Goal: Check status

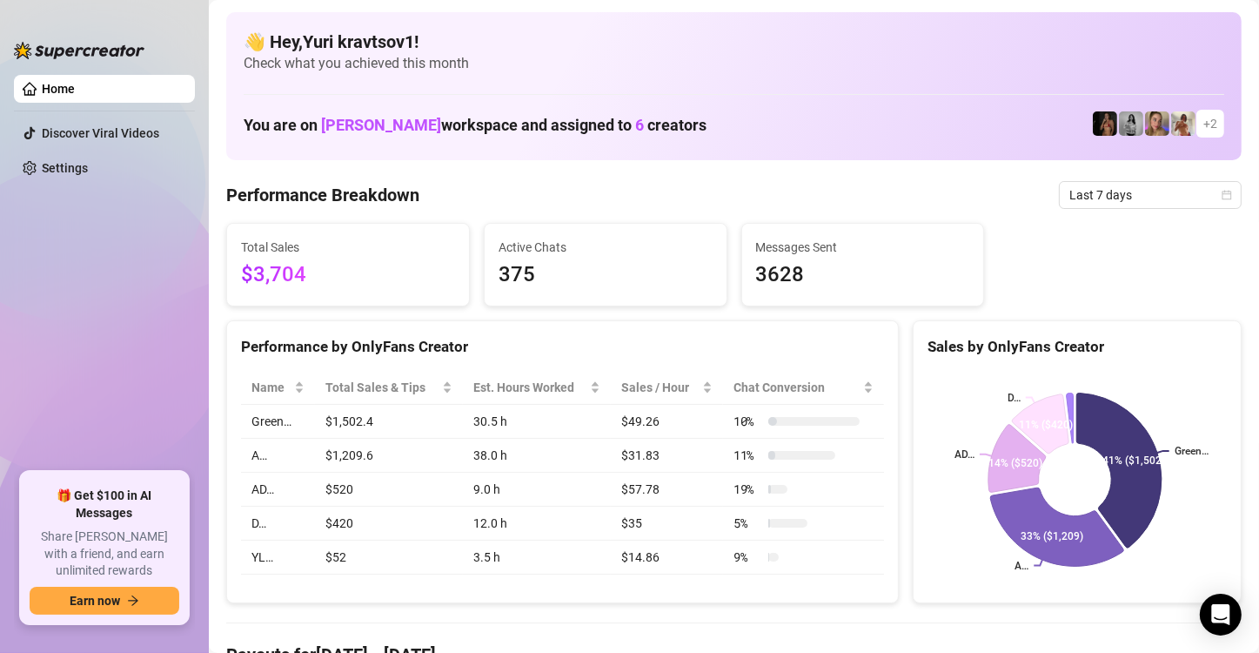
click at [1177, 195] on span "Last 7 days" at bounding box center [1150, 195] width 162 height 26
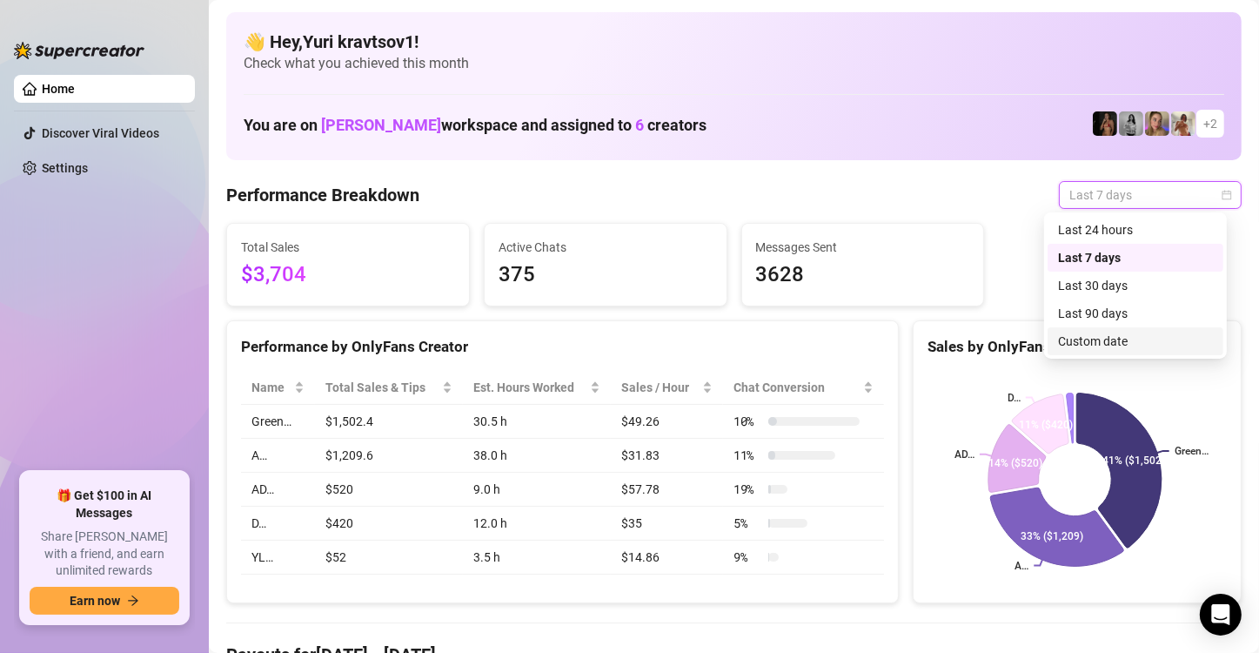
click at [1168, 334] on div "Custom date" at bounding box center [1135, 340] width 155 height 19
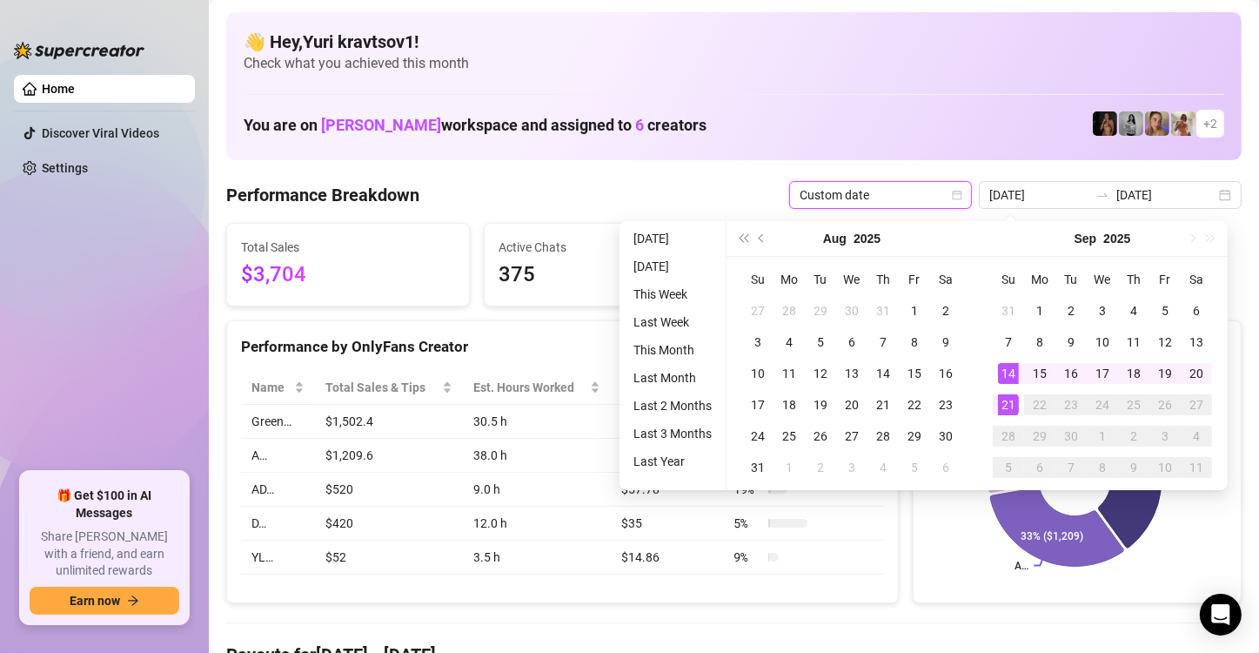
type input "[DATE]"
click at [1012, 397] on div "21" at bounding box center [1008, 404] width 21 height 21
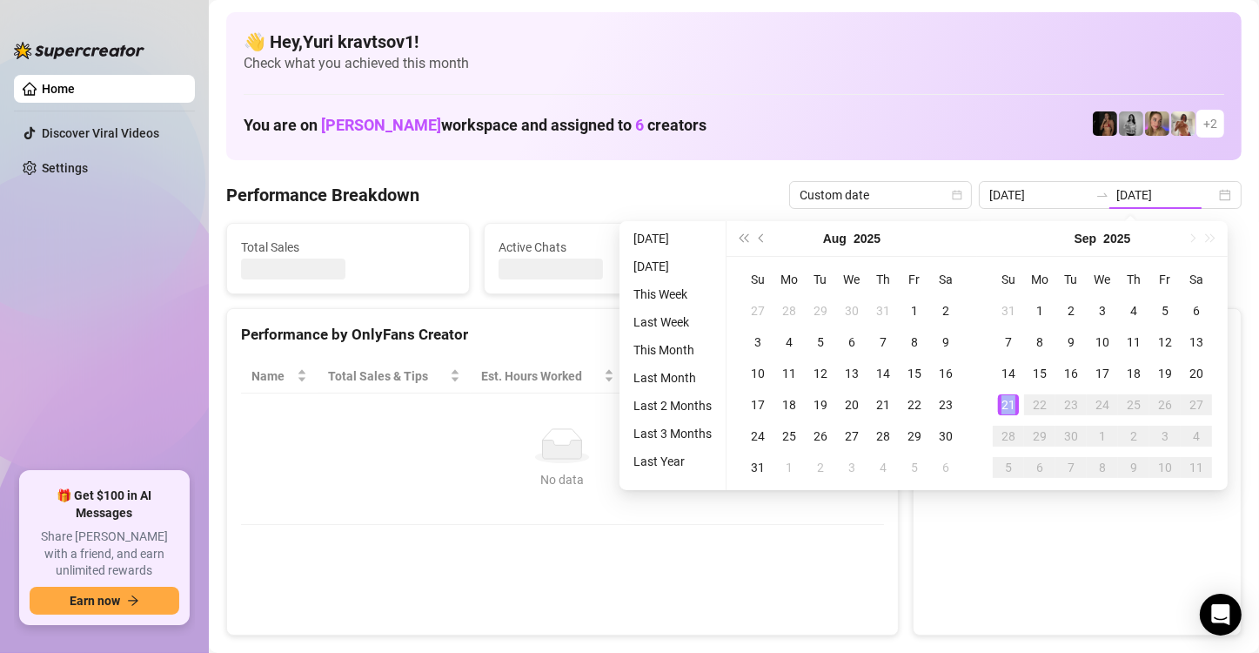
type input "[DATE]"
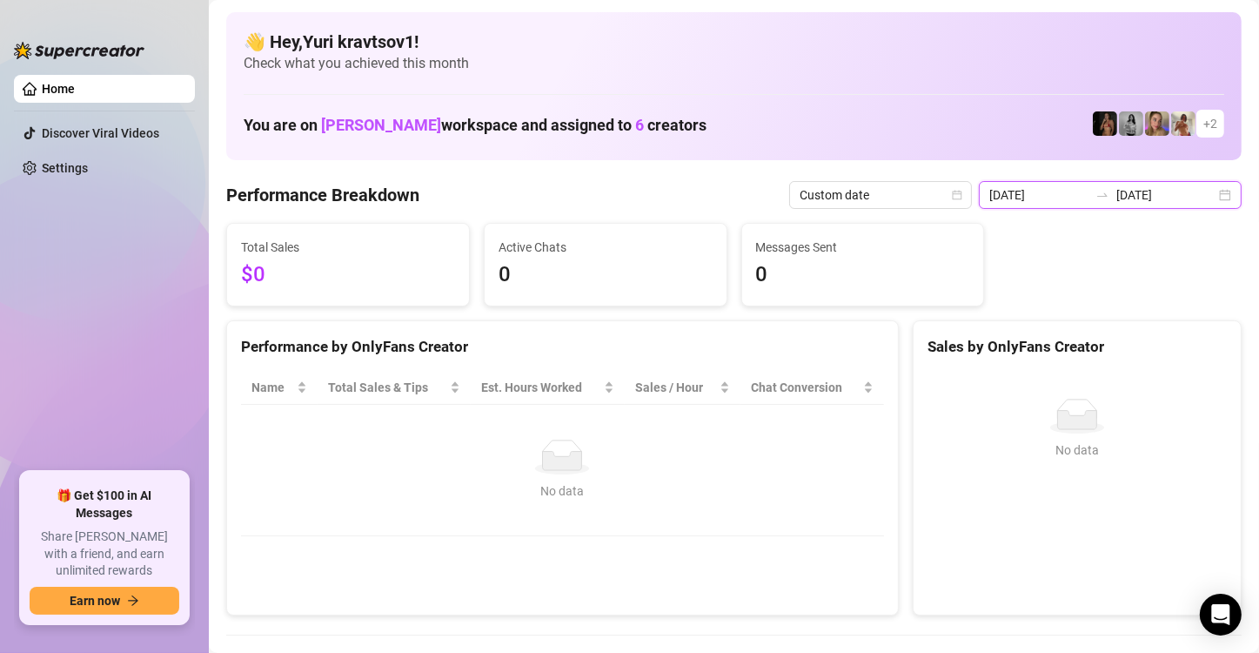
click at [1198, 200] on input "[DATE]" at bounding box center [1165, 194] width 99 height 19
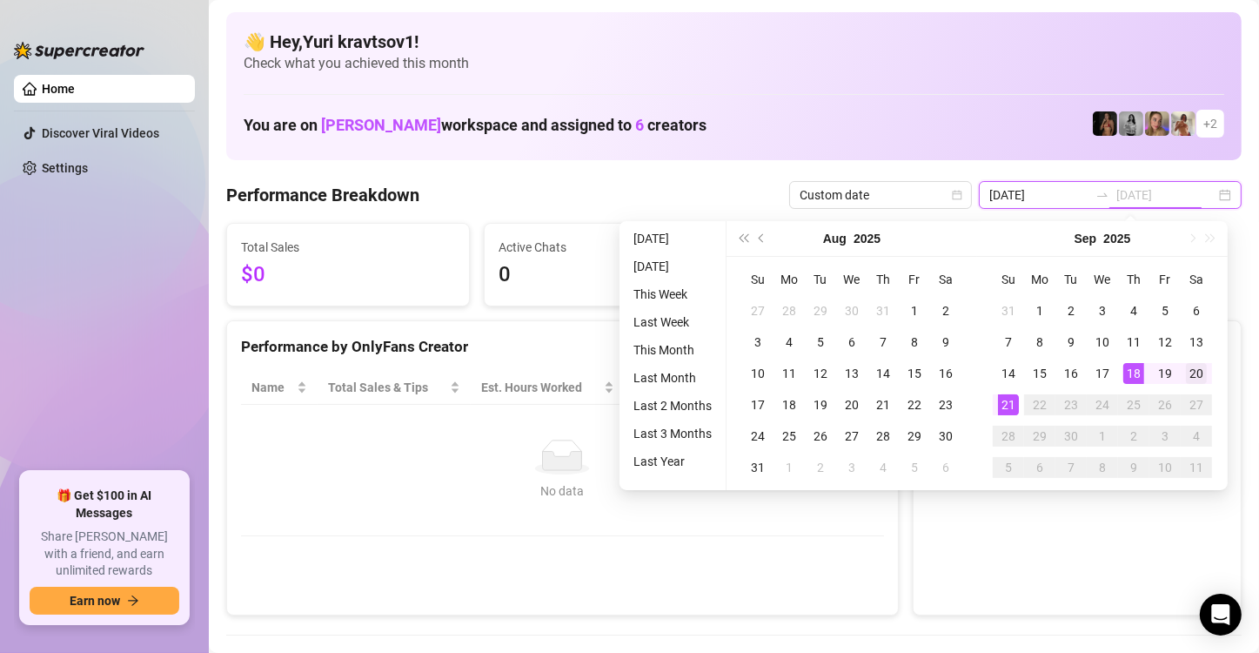
type input "[DATE]"
click at [1200, 369] on div "20" at bounding box center [1196, 373] width 21 height 21
type input "[DATE]"
click at [1008, 404] on div "21" at bounding box center [1008, 404] width 21 height 21
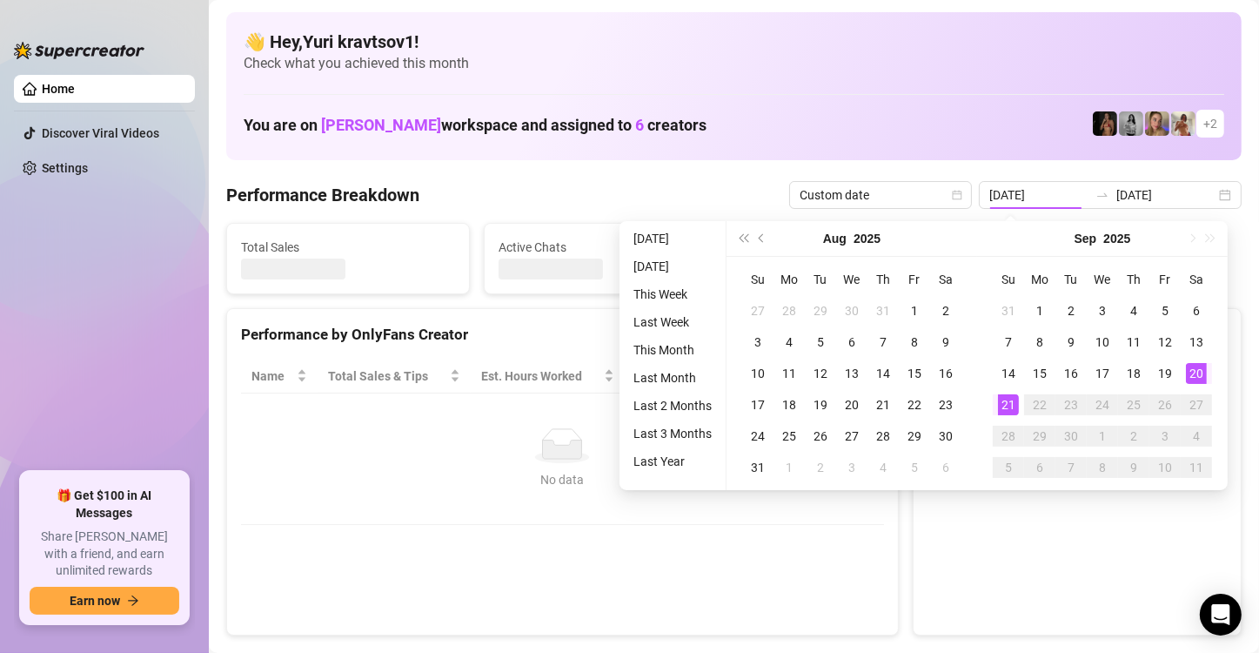
type input "[DATE]"
